Goal: Task Accomplishment & Management: Manage account settings

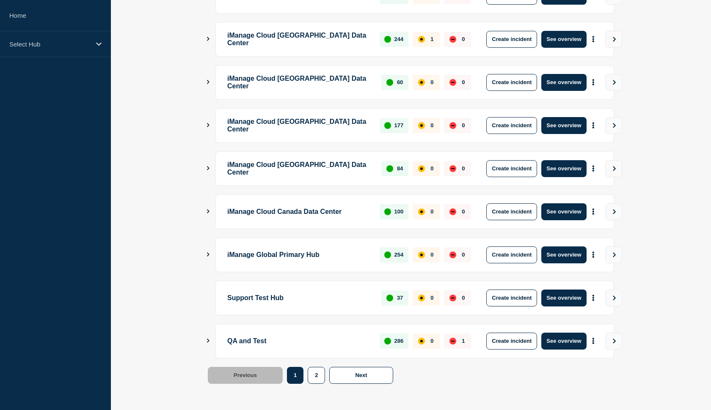
scroll to position [190, 0]
click at [521, 297] on button "Create incident" at bounding box center [511, 298] width 51 height 17
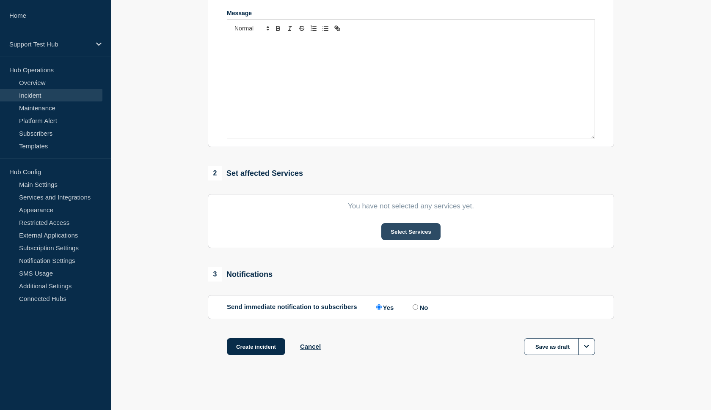
scroll to position [189, 0]
click at [400, 229] on button "Select Services" at bounding box center [410, 231] width 59 height 17
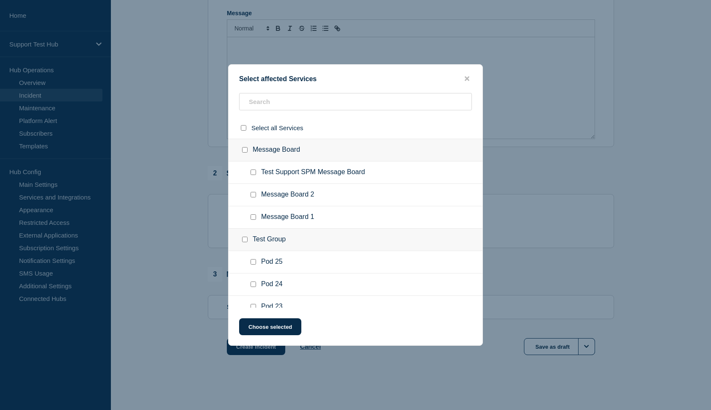
click at [326, 188] on ul "Message Board 2" at bounding box center [355, 195] width 254 height 22
click at [467, 77] on icon "close button" at bounding box center [467, 79] width 5 height 5
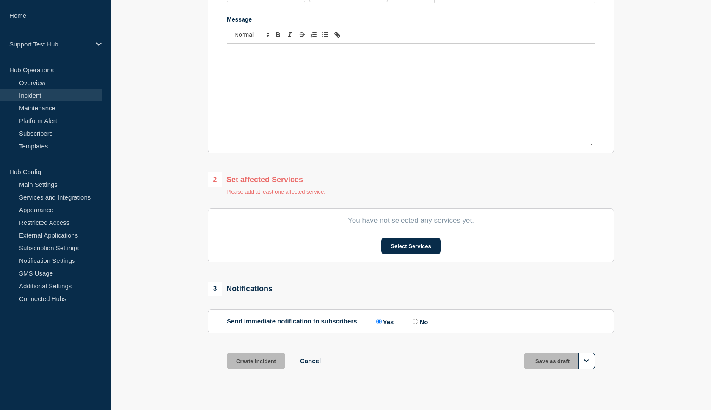
scroll to position [170, 0]
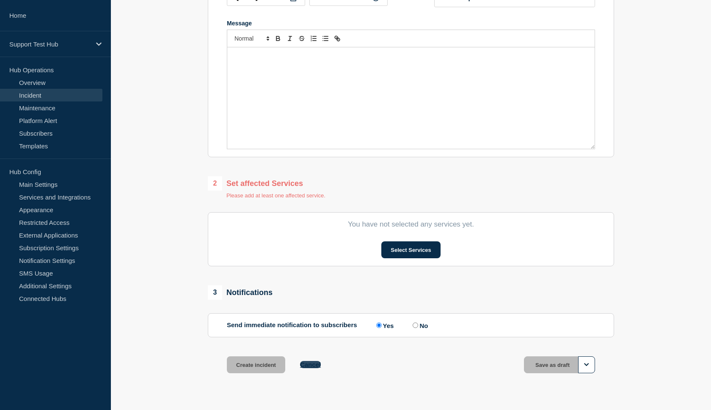
click at [312, 369] on button "Cancel" at bounding box center [310, 364] width 21 height 7
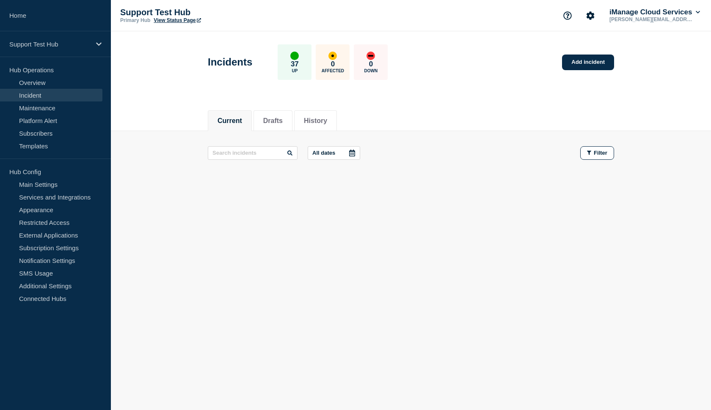
click at [185, 21] on link "View Status Page" at bounding box center [177, 20] width 47 height 6
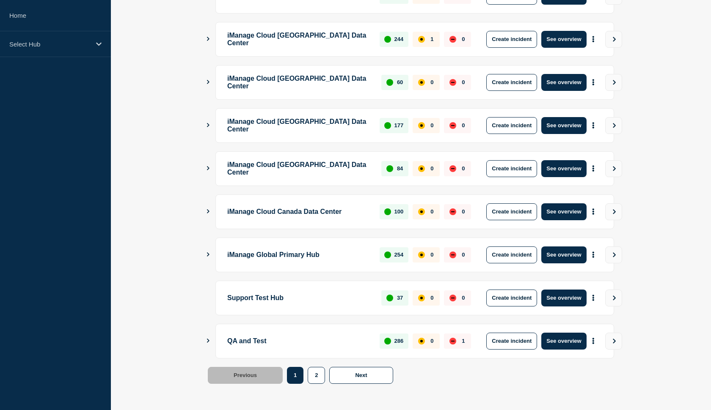
scroll to position [190, 0]
click at [593, 299] on icon "More actions" at bounding box center [593, 298] width 3 height 6
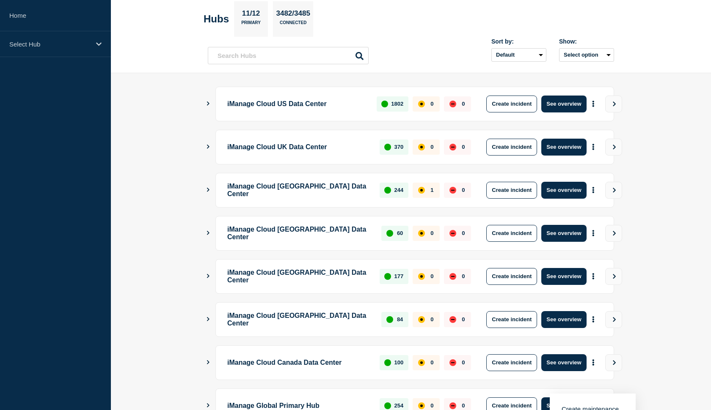
scroll to position [40, 0]
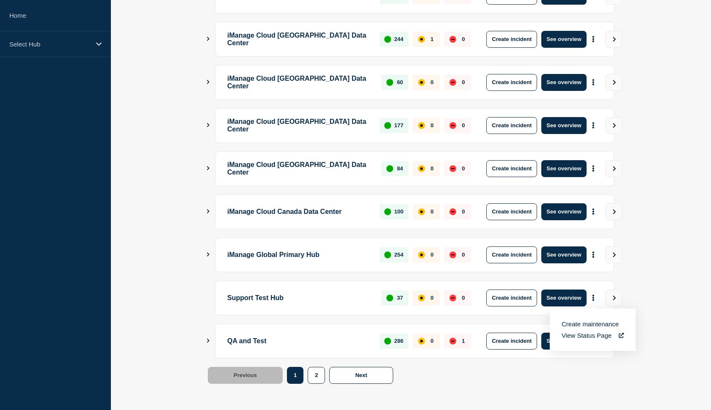
click at [673, 184] on main "iManage Cloud US Data Center 1802 0 0 Create incident See overview iManage Clou…" at bounding box center [411, 166] width 600 height 488
click at [593, 344] on icon "More actions" at bounding box center [593, 341] width 3 height 6
click at [575, 380] on link "View Status Page" at bounding box center [592, 378] width 62 height 7
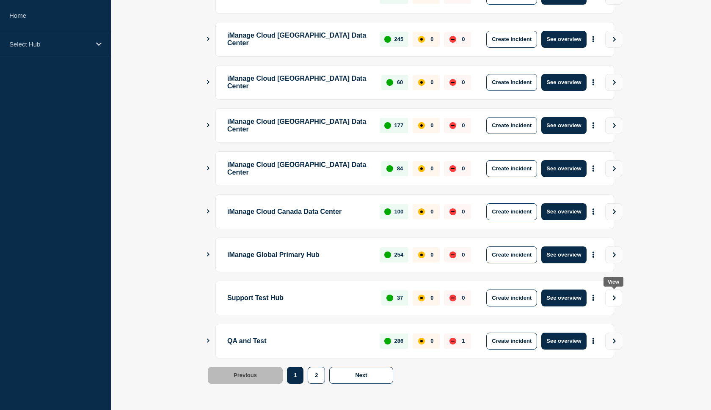
click at [614, 298] on icon "View" at bounding box center [614, 298] width 6 height 5
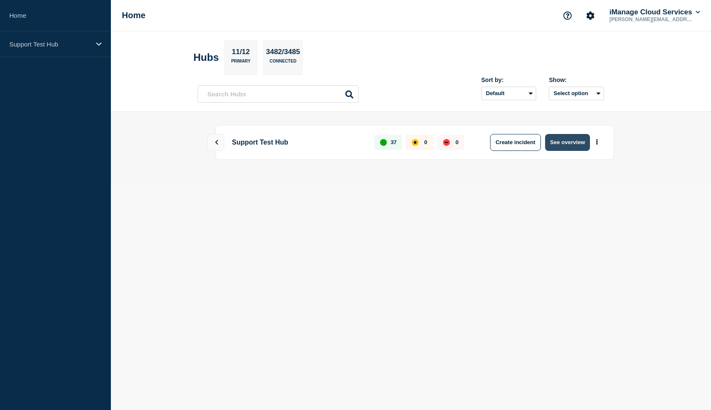
click at [572, 143] on button "See overview" at bounding box center [567, 142] width 45 height 17
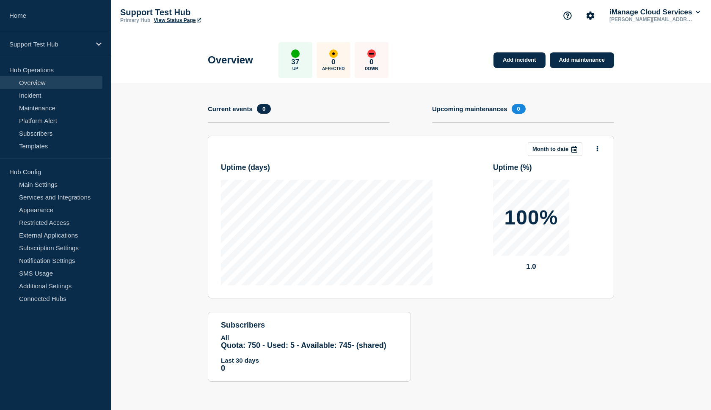
click at [37, 69] on p "Hub Operations" at bounding box center [55, 69] width 111 height 13
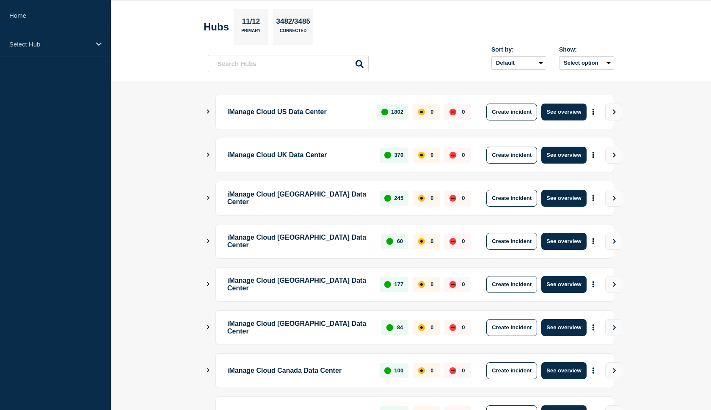
scroll to position [31, 0]
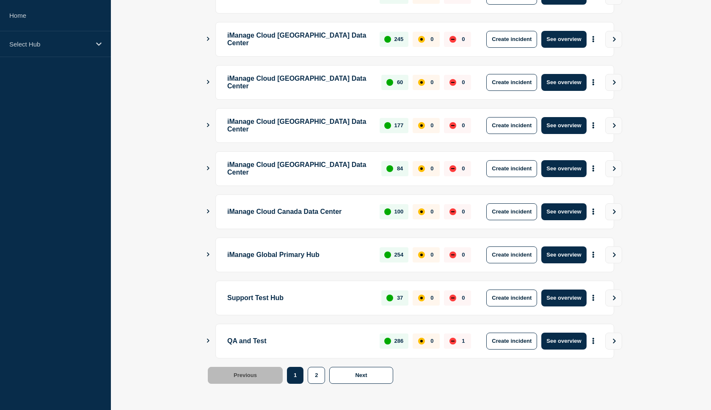
scroll to position [190, 0]
click at [595, 341] on button "More actions" at bounding box center [593, 341] width 11 height 16
